Goal: Information Seeking & Learning: Learn about a topic

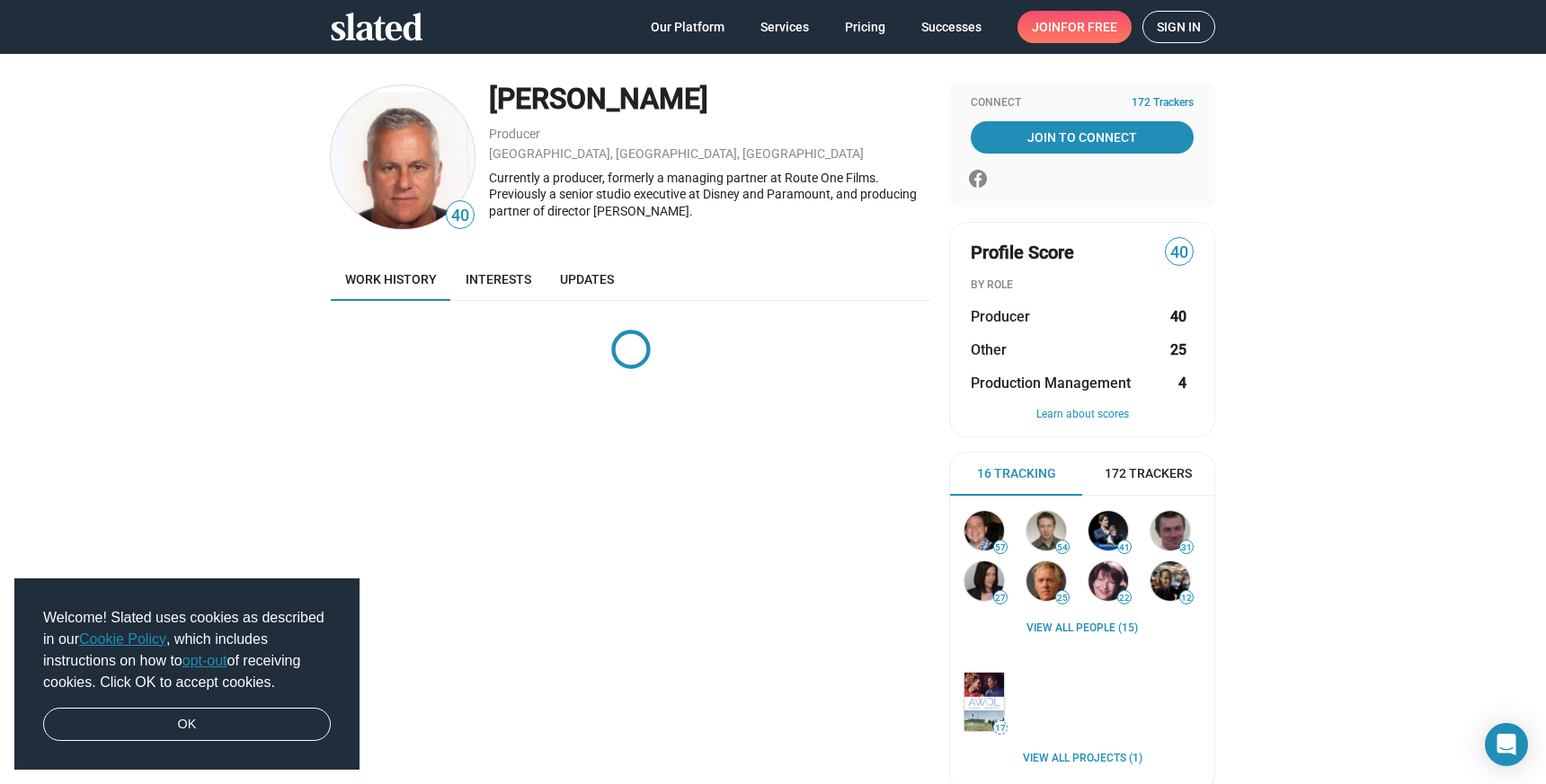
click at [801, 174] on div "Currently a producer, formerly a managing partner at Route One Films. Previousl…" at bounding box center [710, 194] width 443 height 50
drag, startPoint x: 801, startPoint y: 174, endPoint x: 854, endPoint y: 180, distance: 53.3
click at [854, 180] on div "Currently a producer, formerly a managing partner at Route One Films. Previousl…" at bounding box center [710, 194] width 443 height 50
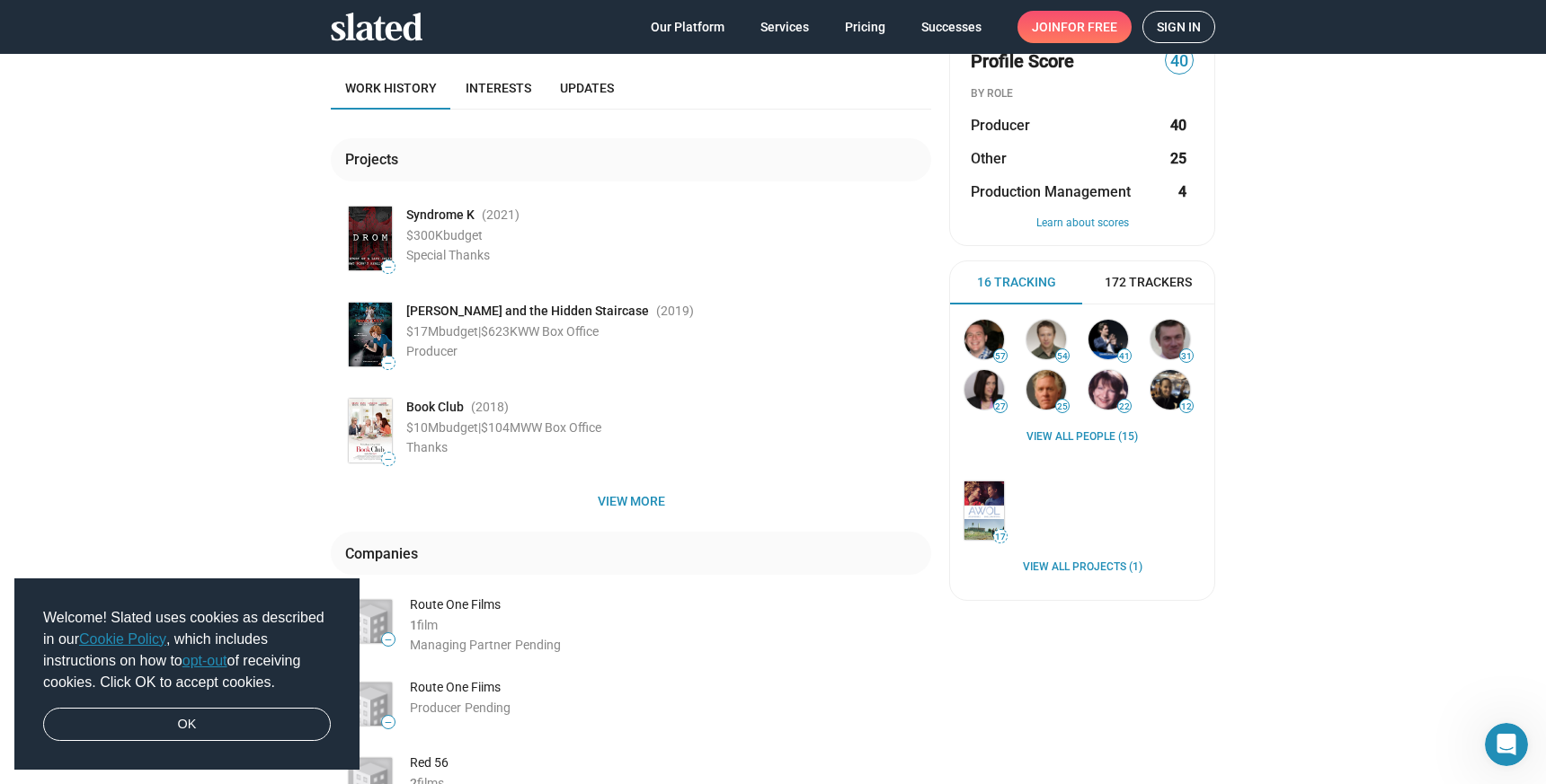
scroll to position [192, 0]
click at [429, 214] on span "Syndrome K" at bounding box center [440, 214] width 69 height 17
drag, startPoint x: 429, startPoint y: 214, endPoint x: 474, endPoint y: 214, distance: 45.0
click at [474, 214] on span "Syndrome K" at bounding box center [440, 214] width 69 height 17
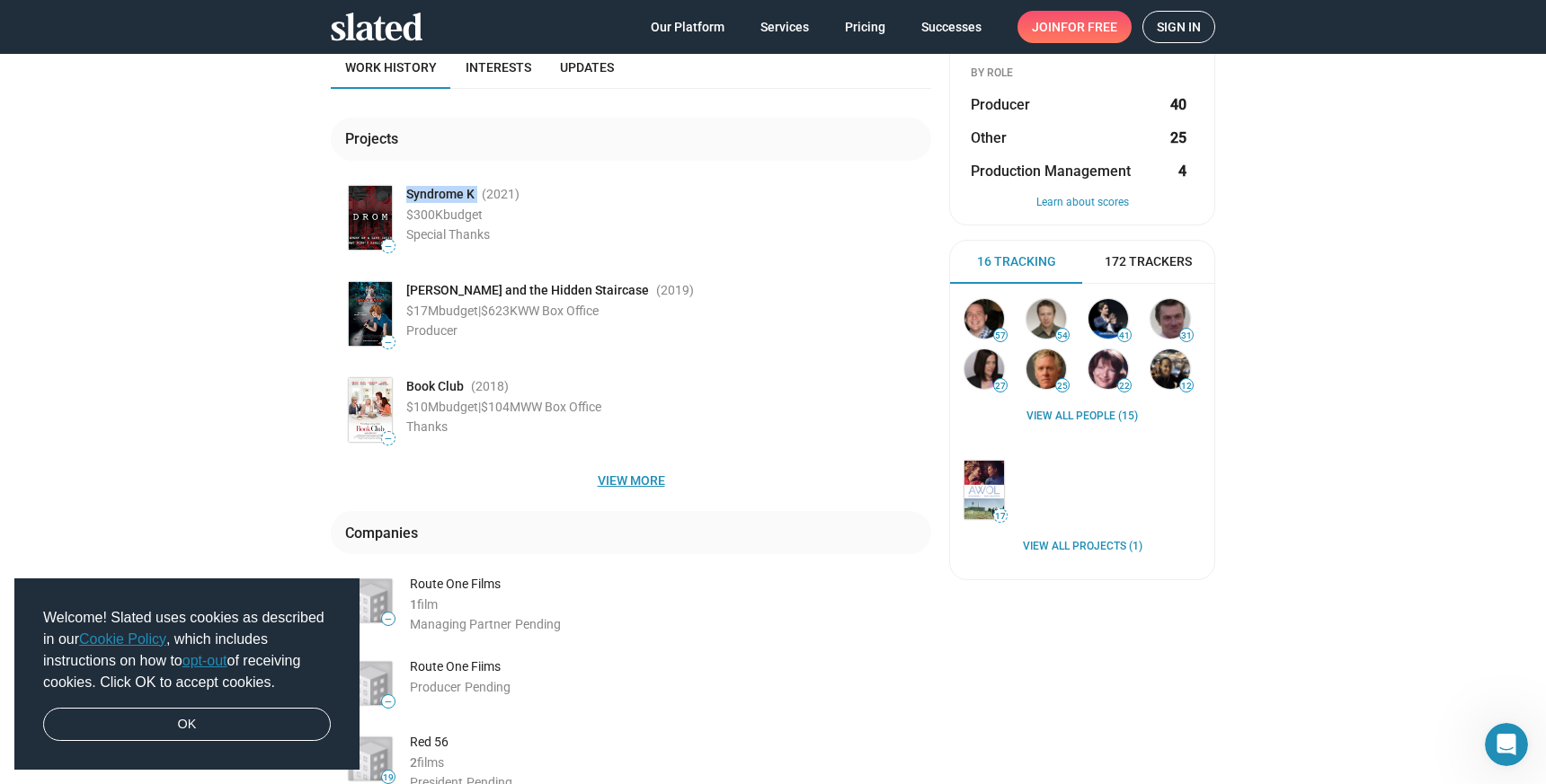
click at [622, 472] on span "View more" at bounding box center [631, 480] width 572 height 32
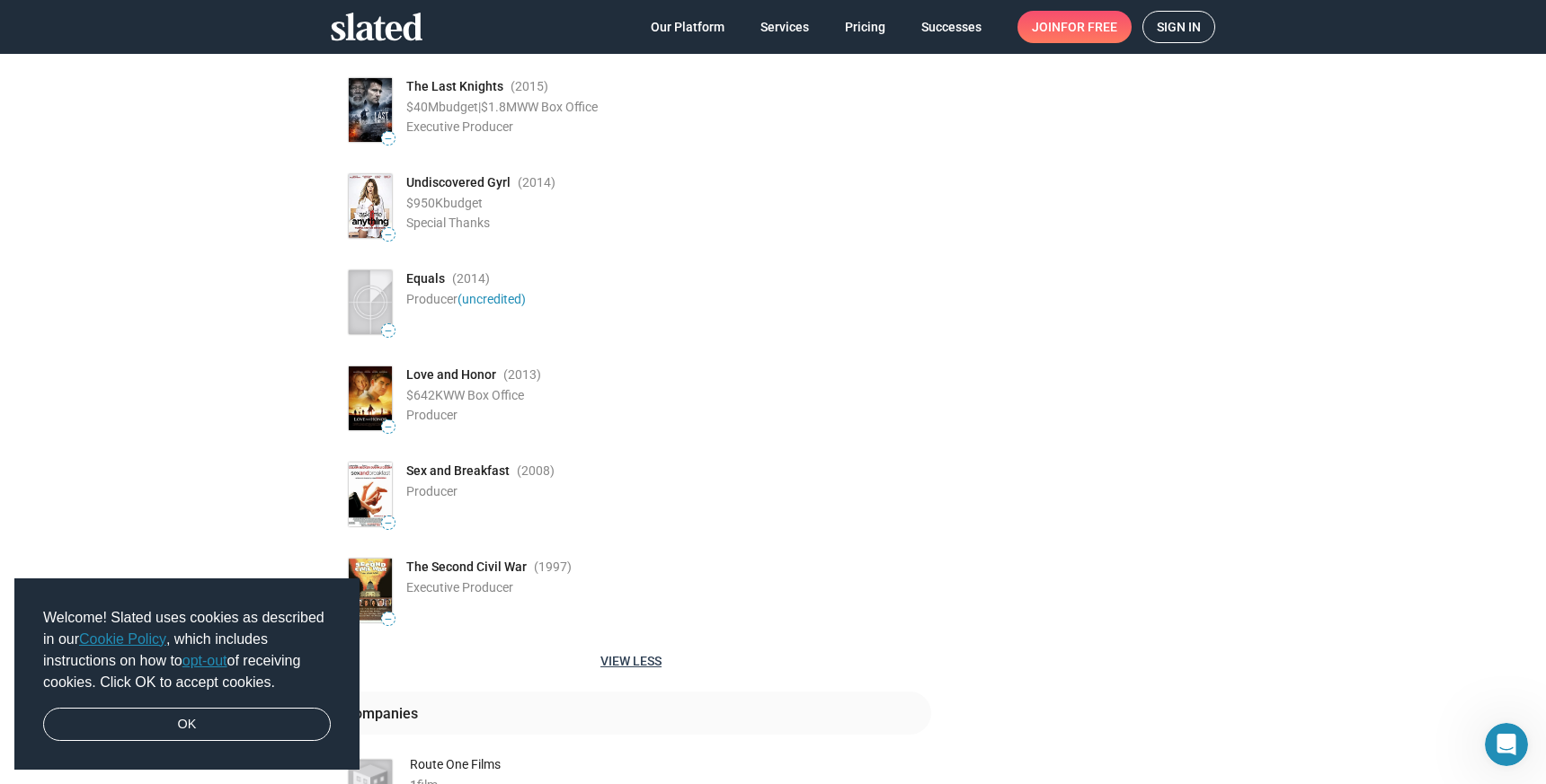
scroll to position [834, 0]
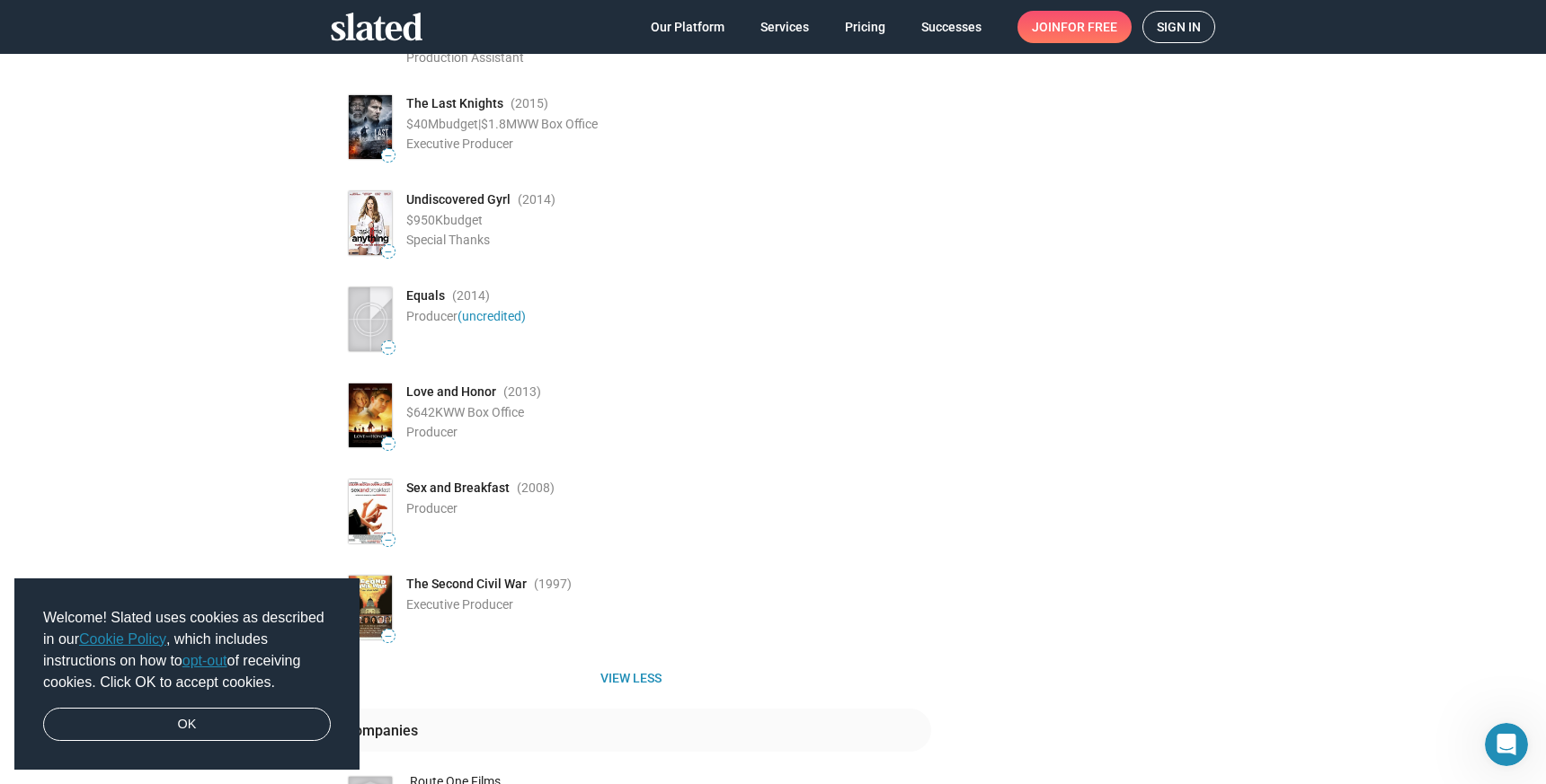
click at [488, 99] on span "The Last Knights" at bounding box center [455, 103] width 97 height 17
drag, startPoint x: 488, startPoint y: 99, endPoint x: 421, endPoint y: 105, distance: 67.3
click at [421, 105] on span "The Last Knights" at bounding box center [455, 103] width 97 height 17
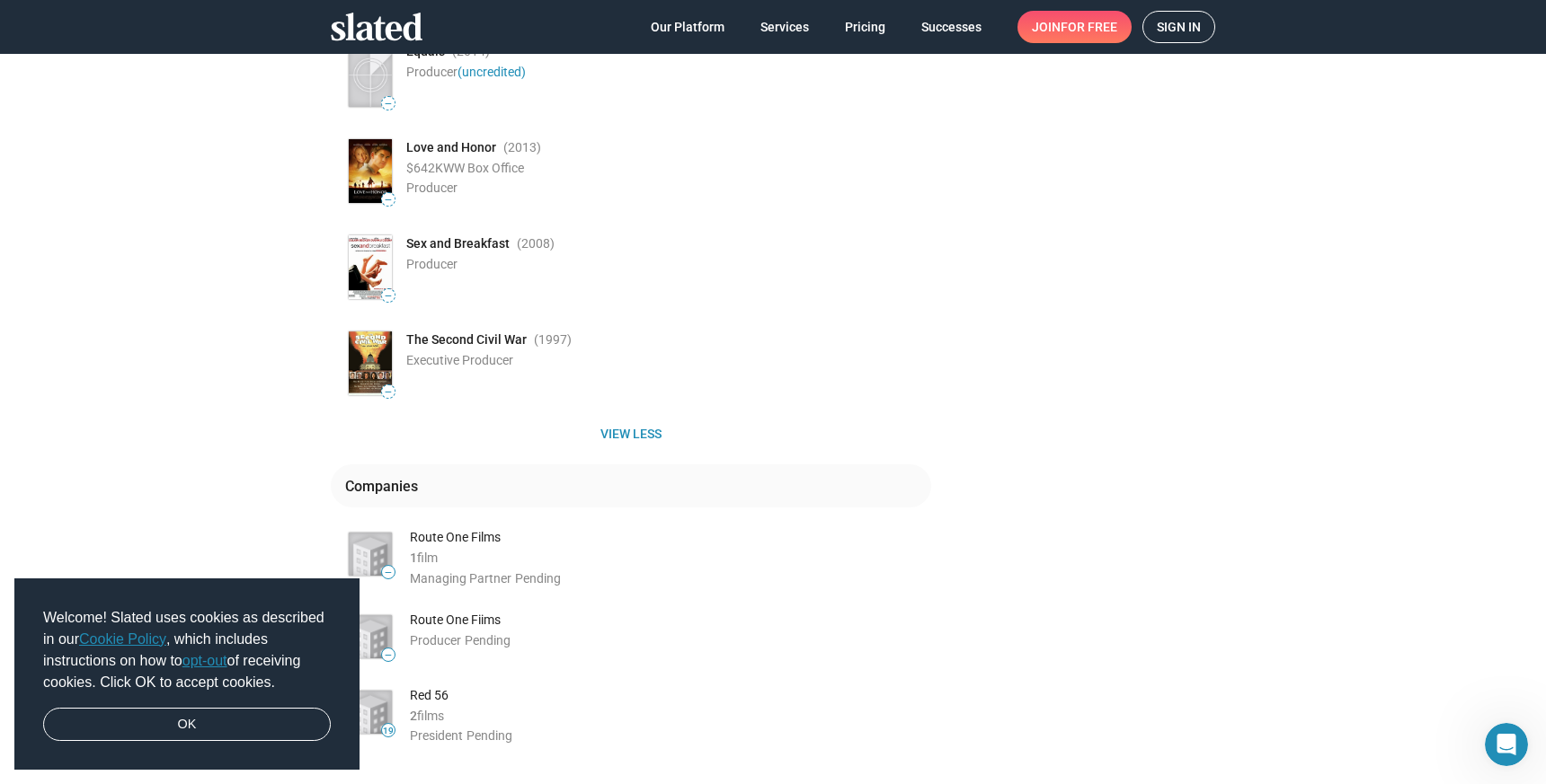
scroll to position [1080, 0]
